Goal: Information Seeking & Learning: Learn about a topic

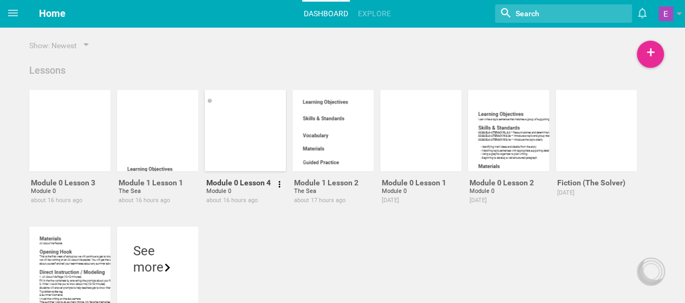
click at [234, 142] on div at bounding box center [245, 130] width 81 height 81
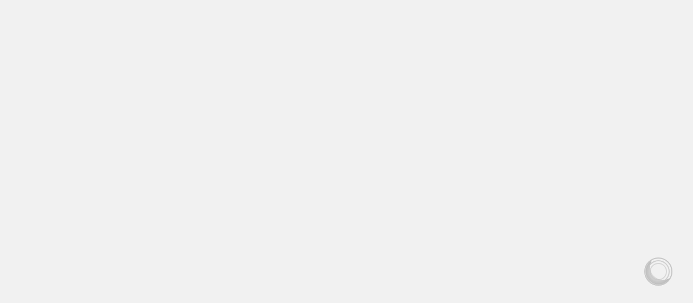
click at [234, 142] on div "Home Planner My Libraries My Curriculum My Files Nothing found with term "" Moe…" at bounding box center [346, 151] width 693 height 303
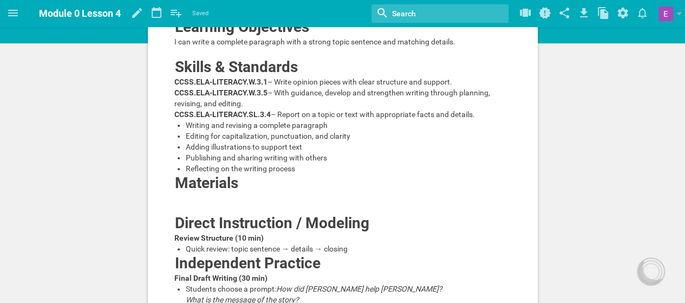
scroll to position [79, 0]
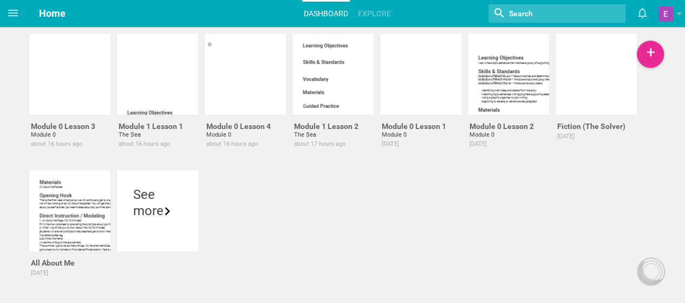
scroll to position [63, 0]
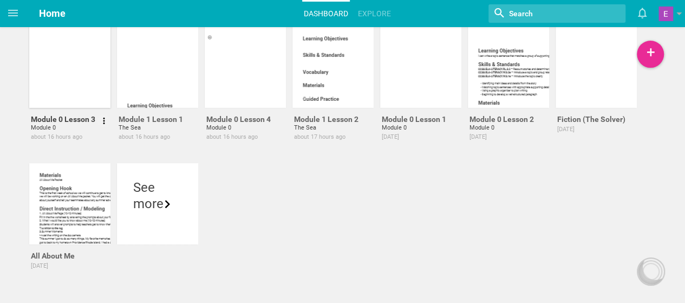
click at [81, 62] on div at bounding box center [69, 67] width 81 height 81
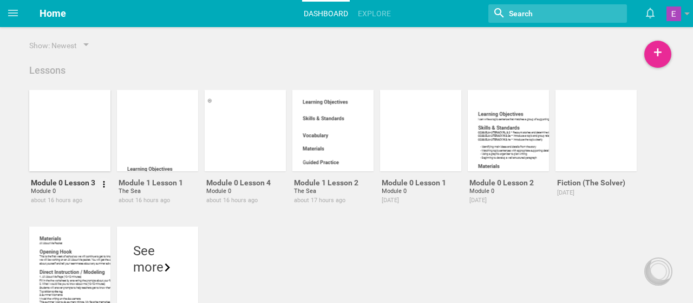
click at [81, 62] on div "Home Planner My Libraries My Curriculum My Files Home Dashboard Explore Nothing…" at bounding box center [346, 151] width 693 height 303
